Goal: Information Seeking & Learning: Learn about a topic

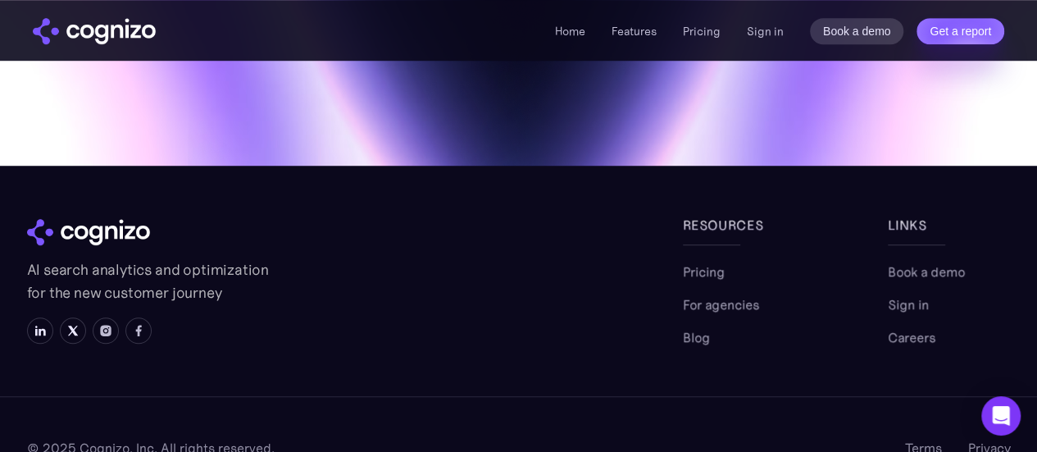
scroll to position [6773, 0]
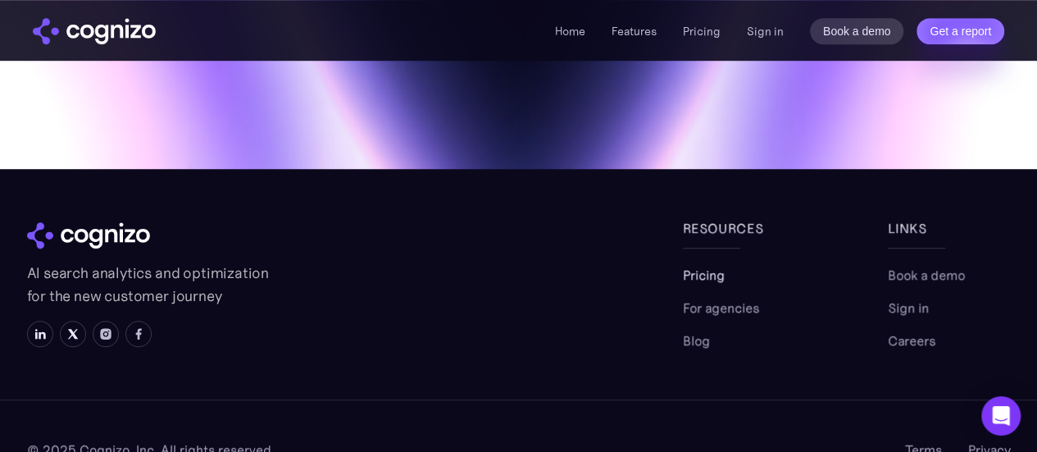
click at [683, 265] on link "Pricing" at bounding box center [704, 275] width 42 height 20
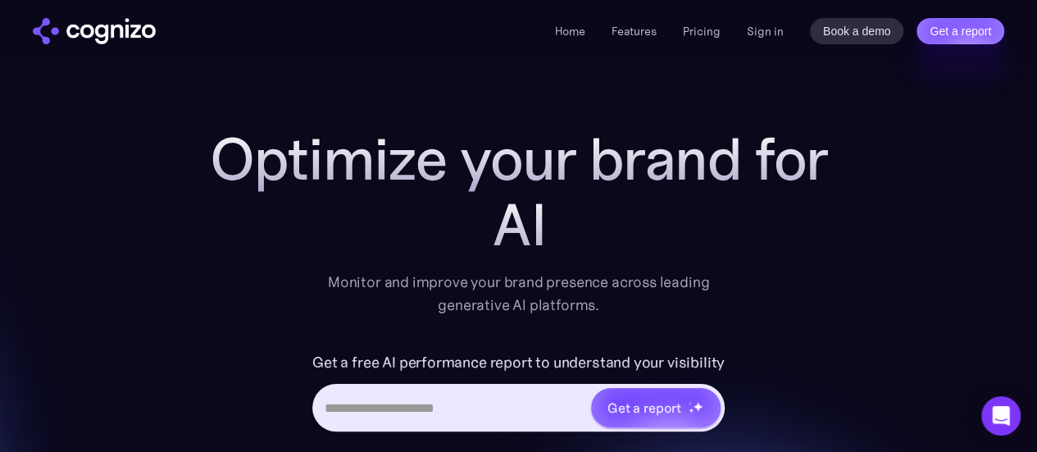
click at [684, 30] on ul "Home Features Pricing Book a demo Get a report" at bounding box center [638, 31] width 166 height 20
click at [695, 29] on link "Pricing" at bounding box center [702, 31] width 38 height 15
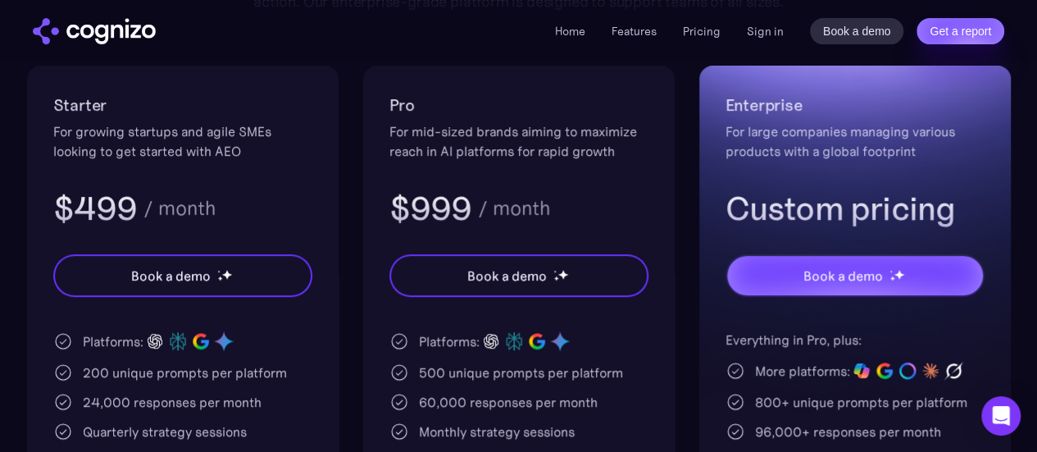
scroll to position [492, 0]
